Goal: Information Seeking & Learning: Learn about a topic

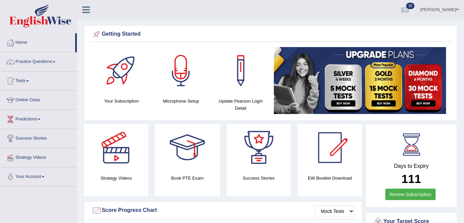
drag, startPoint x: 453, startPoint y: 11, endPoint x: 437, endPoint y: 53, distance: 45.0
click at [453, 11] on link "[PERSON_NAME]" at bounding box center [439, 8] width 49 height 17
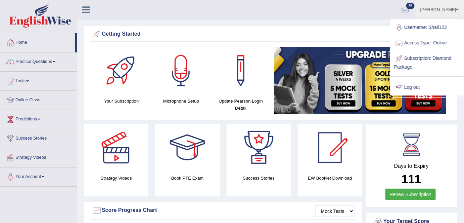
click at [424, 88] on link "Log out" at bounding box center [427, 87] width 73 height 15
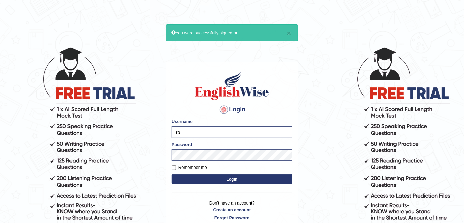
type input "r"
type input "sayaronel6"
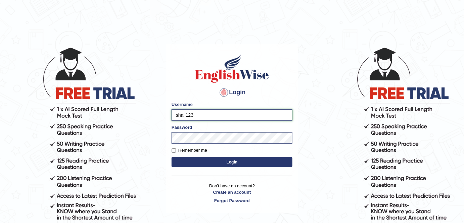
click at [186, 117] on input "shail123" at bounding box center [232, 114] width 121 height 11
type input "sayaronel6"
click at [218, 165] on button "Login" at bounding box center [232, 162] width 121 height 10
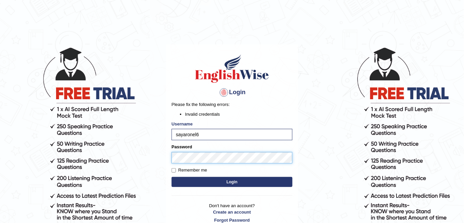
click at [147, 155] on body "Login Please fix the following errors: Invalid credentials Username sayaronel6 …" at bounding box center [232, 134] width 464 height 223
click at [172, 177] on button "Login" at bounding box center [232, 182] width 121 height 10
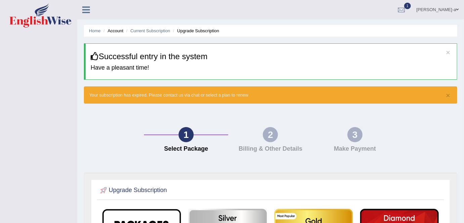
click at [439, 12] on link "Ronel Say-a" at bounding box center [438, 8] width 52 height 17
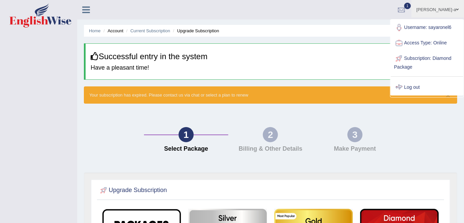
click at [411, 85] on link "Log out" at bounding box center [427, 87] width 73 height 15
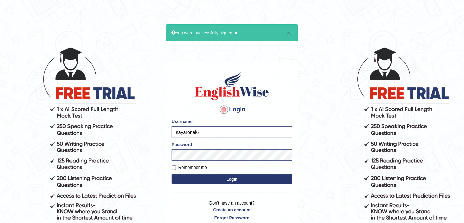
drag, startPoint x: 203, startPoint y: 132, endPoint x: 160, endPoint y: 132, distance: 43.3
click at [160, 132] on body "× You were successfully signed out Login Please fix the following errors: Usern…" at bounding box center [232, 134] width 464 height 223
type input "shail123"
click at [198, 167] on label "Remember me" at bounding box center [190, 167] width 36 height 7
click at [176, 167] on input "Remember me" at bounding box center [174, 167] width 4 height 4
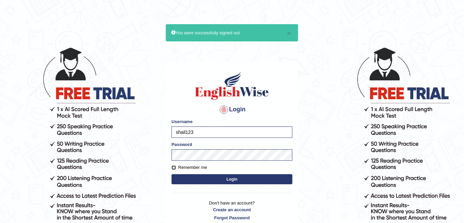
checkbox input "true"
click at [213, 181] on button "Login" at bounding box center [232, 179] width 121 height 10
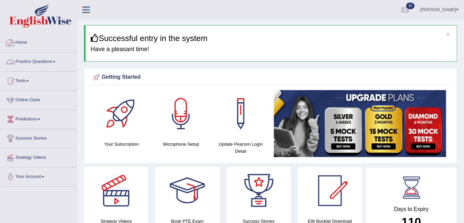
click at [57, 62] on link "Practice Questions" at bounding box center [38, 60] width 77 height 17
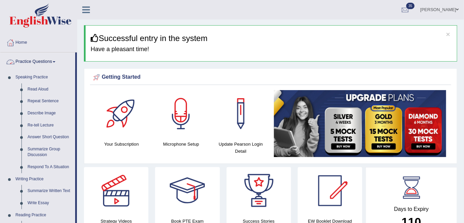
click at [50, 65] on link "Practice Questions" at bounding box center [37, 60] width 75 height 17
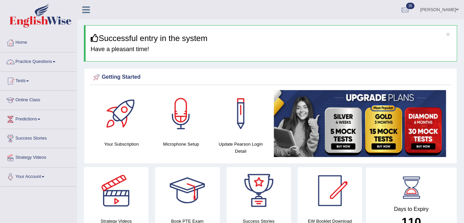
drag, startPoint x: 49, startPoint y: 63, endPoint x: 52, endPoint y: 101, distance: 38.3
click at [49, 63] on link "Practice Questions" at bounding box center [38, 60] width 77 height 17
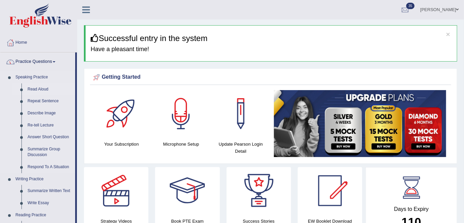
click at [46, 91] on link "Read Aloud" at bounding box center [50, 89] width 51 height 12
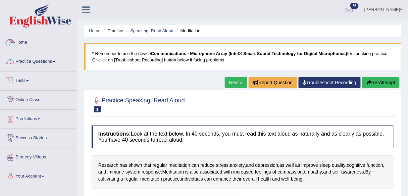
drag, startPoint x: 32, startPoint y: 43, endPoint x: 67, endPoint y: 40, distance: 35.0
click at [32, 43] on link "Home" at bounding box center [38, 41] width 77 height 17
